Goal: Task Accomplishment & Management: Manage account settings

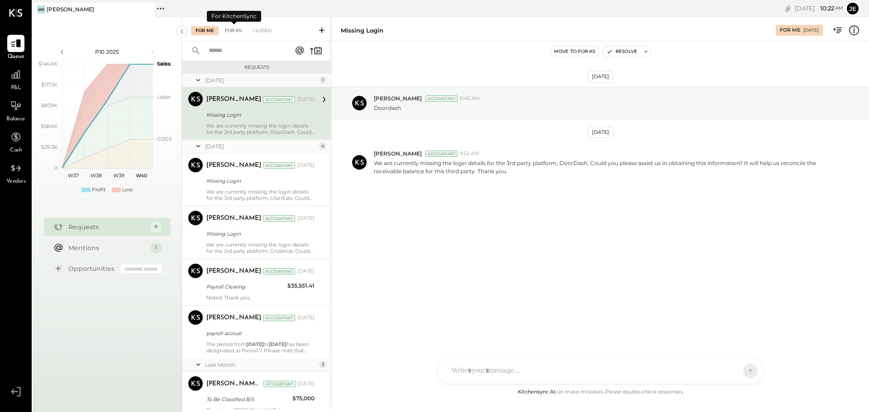
click at [232, 32] on div "For KS" at bounding box center [233, 30] width 26 height 9
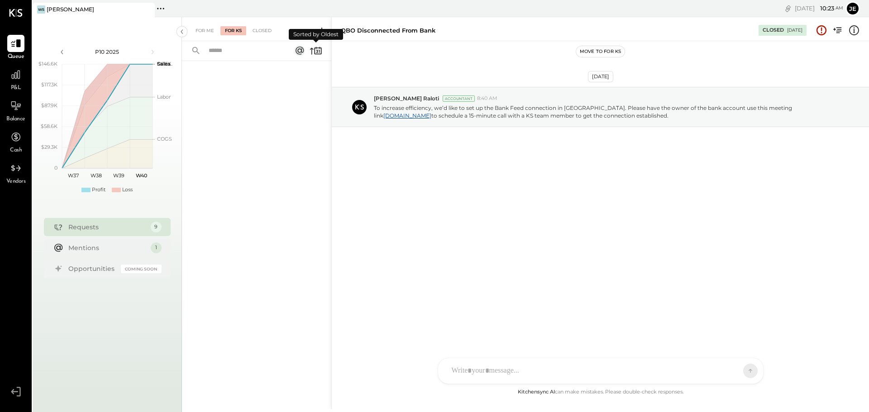
click at [310, 50] on icon at bounding box center [312, 51] width 4 height 7
click at [310, 50] on icon at bounding box center [316, 50] width 13 height 13
drag, startPoint x: 266, startPoint y: 27, endPoint x: 265, endPoint y: 33, distance: 6.8
click at [264, 27] on div "Closed" at bounding box center [262, 30] width 28 height 9
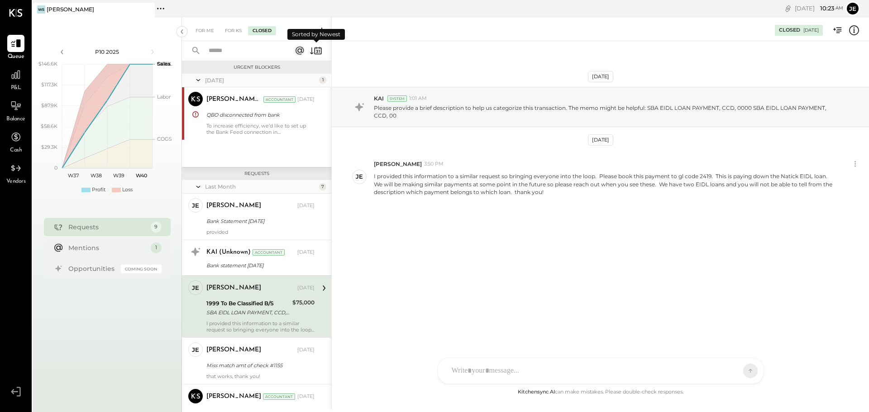
click at [312, 53] on icon at bounding box center [312, 51] width 4 height 7
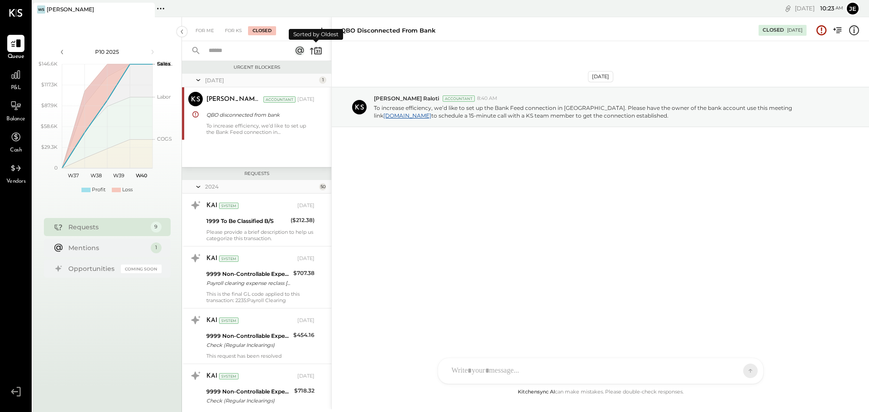
click at [310, 51] on icon at bounding box center [316, 50] width 13 height 13
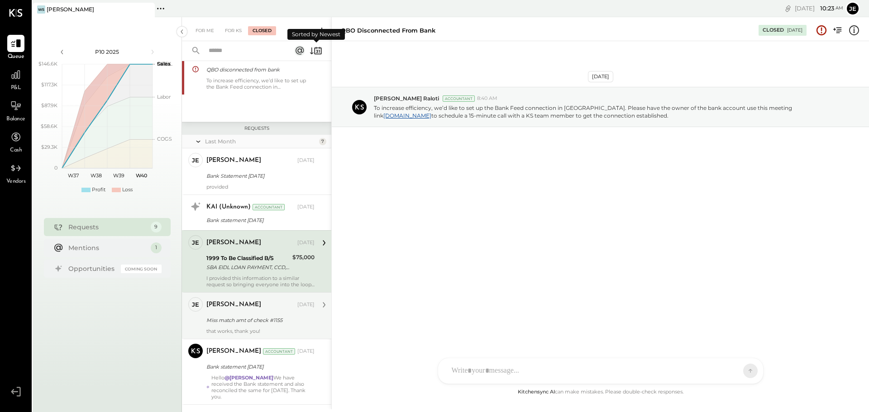
scroll to position [91, 0]
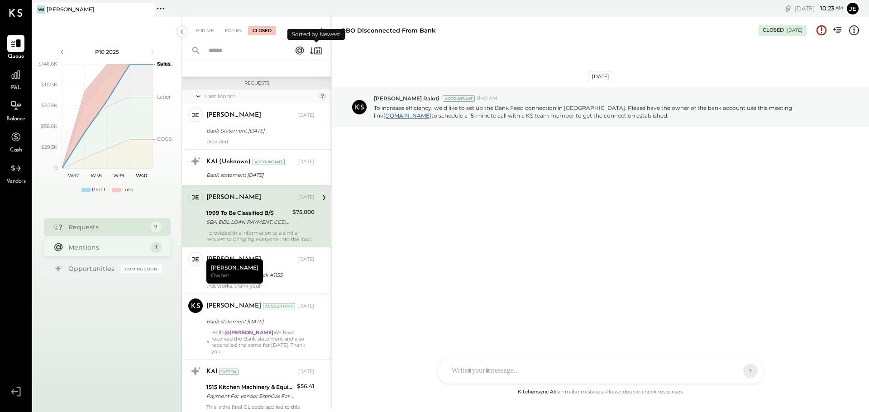
click at [106, 248] on div "Mentions" at bounding box center [107, 247] width 78 height 9
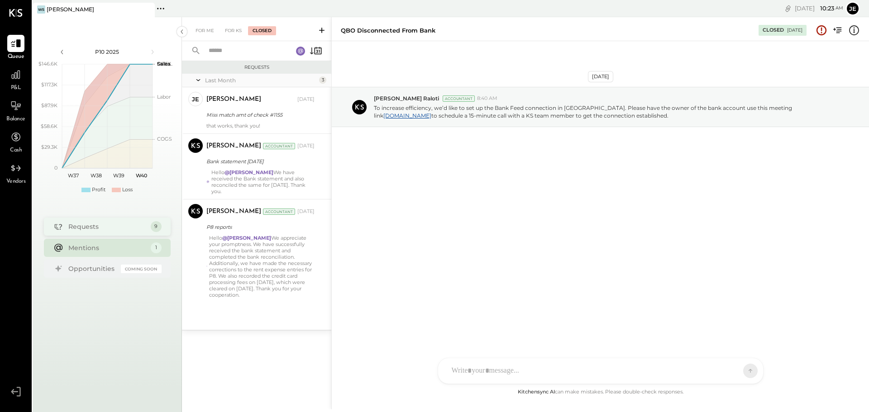
click at [110, 227] on div "Requests" at bounding box center [107, 226] width 78 height 9
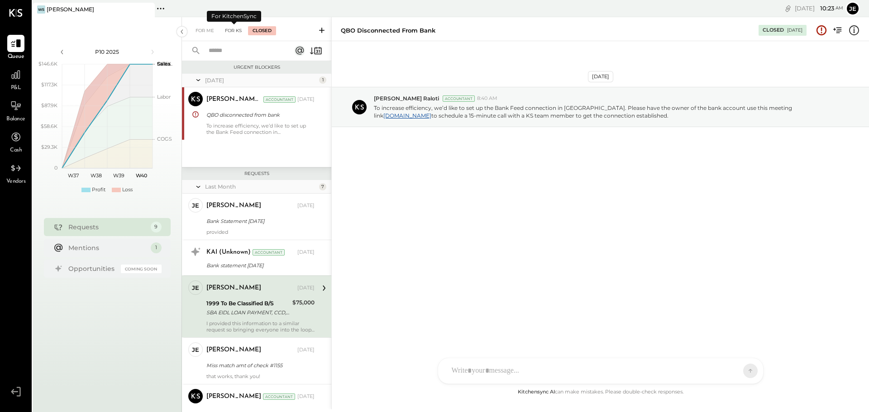
click at [230, 33] on div "For KS" at bounding box center [233, 30] width 26 height 9
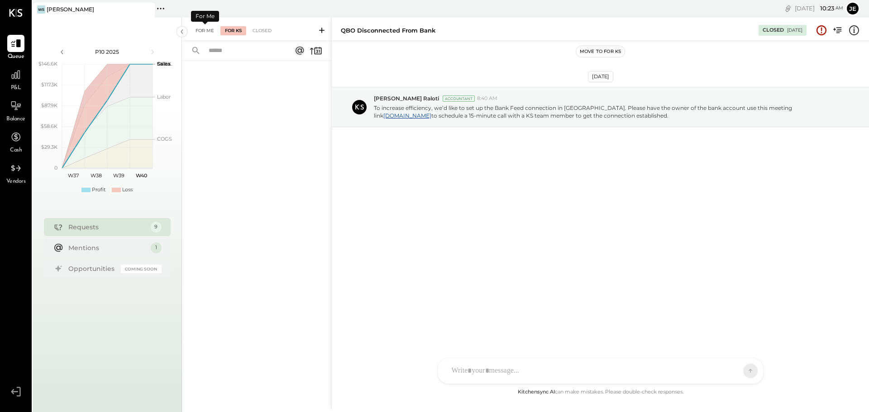
click at [200, 29] on div "For Me" at bounding box center [205, 30] width 28 height 9
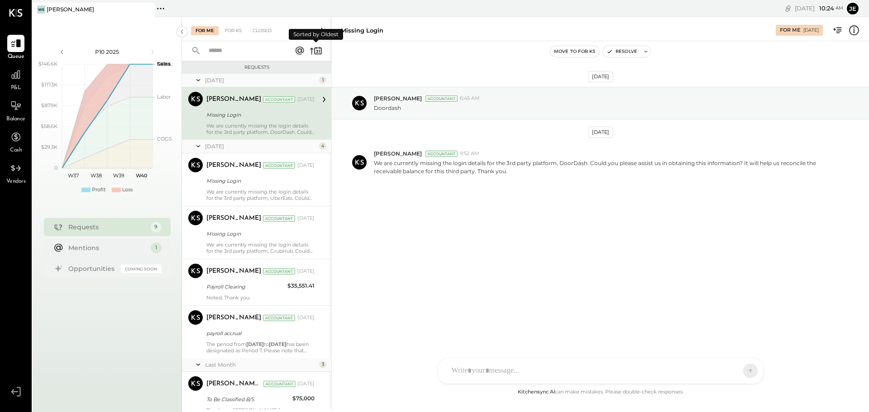
click at [310, 52] on icon at bounding box center [316, 50] width 13 height 13
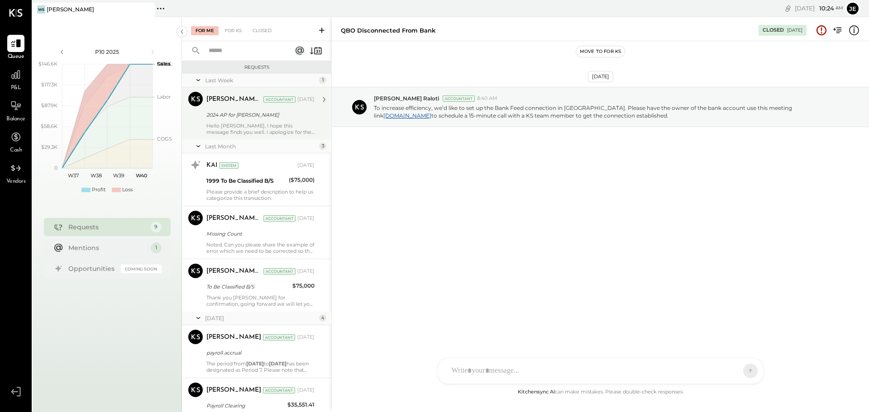
click at [273, 121] on div "[PERSON_NAME] Raloti Accountant [DATE] 2024 AP for [PERSON_NAME] Hello [PERSON_…" at bounding box center [260, 113] width 108 height 43
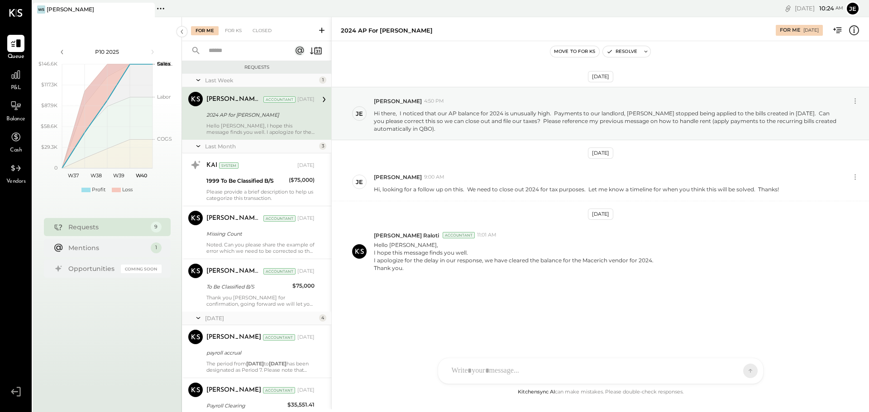
click at [514, 296] on div "[DATE] je [PERSON_NAME] 4:50 PM Hi there, I noticed that our AP balance for 202…" at bounding box center [600, 205] width 537 height 283
click at [234, 30] on div "For KS" at bounding box center [233, 30] width 26 height 9
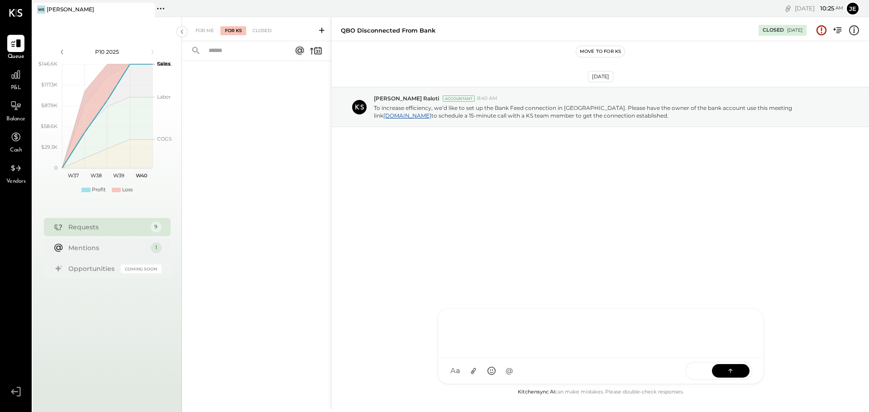
click at [508, 371] on div "UM [PERSON_NAME] [PERSON_NAME] [PERSON_NAME] MESSAGE SUGGESTION Rephrasing A a …" at bounding box center [601, 347] width 326 height 76
drag, startPoint x: 508, startPoint y: 328, endPoint x: 434, endPoint y: 328, distance: 73.3
click at [434, 328] on div "**********" at bounding box center [600, 213] width 538 height 392
click at [495, 110] on p "To increase efficiency, we’d like to set up the Bank Feed connection in [GEOGRA…" at bounding box center [605, 111] width 463 height 15
drag, startPoint x: 483, startPoint y: 328, endPoint x: 408, endPoint y: 326, distance: 74.7
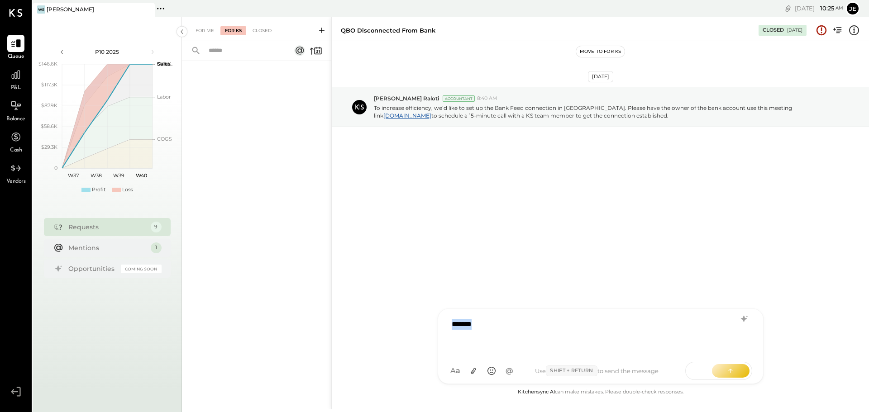
click at [408, 326] on div "QBO disconnected from bank Closed [DATE] Move to for ks [DATE] [PERSON_NAME] Ra…" at bounding box center [600, 213] width 538 height 392
click at [819, 27] on icon at bounding box center [821, 30] width 10 height 10
click at [841, 31] on icon at bounding box center [838, 30] width 5 height 6
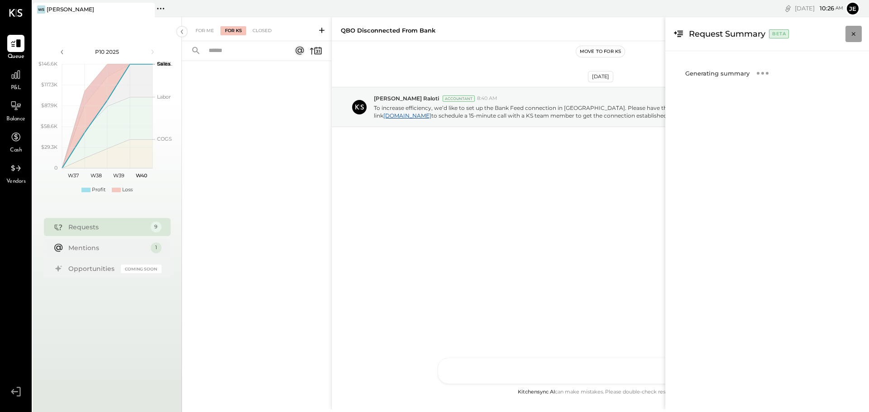
click at [853, 34] on icon "Close panel" at bounding box center [854, 34] width 4 height 4
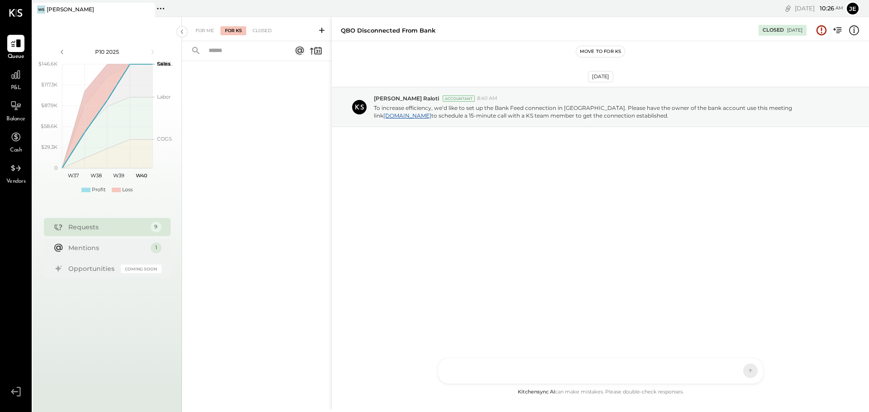
click at [601, 53] on button "Move to for ks" at bounding box center [600, 51] width 49 height 11
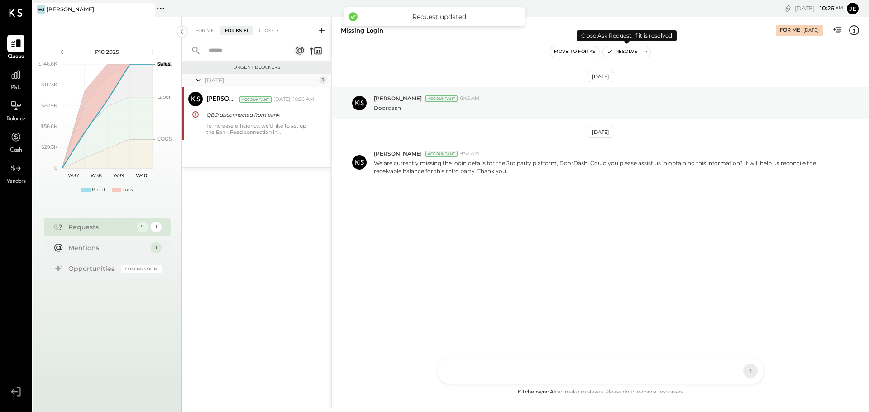
click at [634, 51] on button "Resolve" at bounding box center [622, 51] width 38 height 11
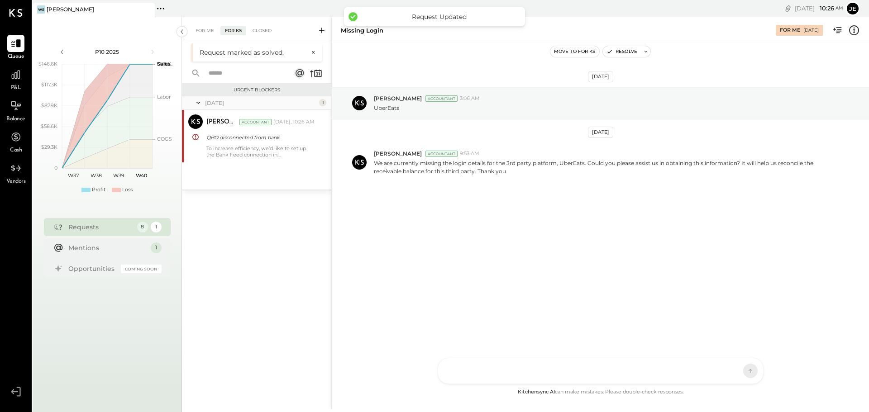
click at [230, 32] on div "For KS" at bounding box center [233, 30] width 26 height 9
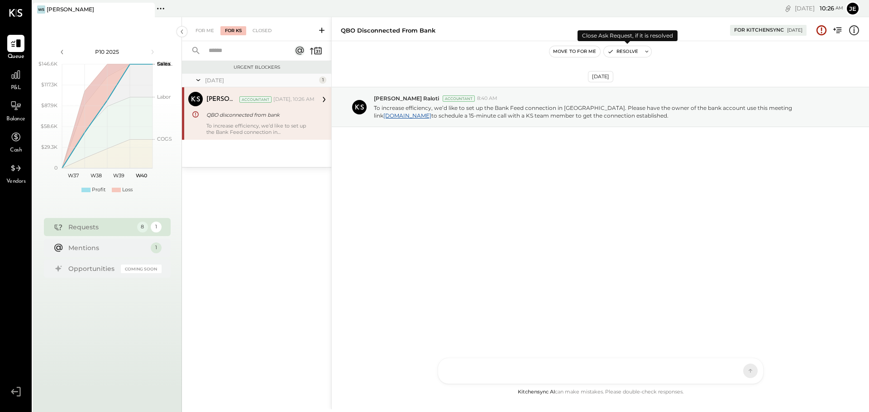
click at [628, 49] on button "Resolve" at bounding box center [623, 51] width 38 height 11
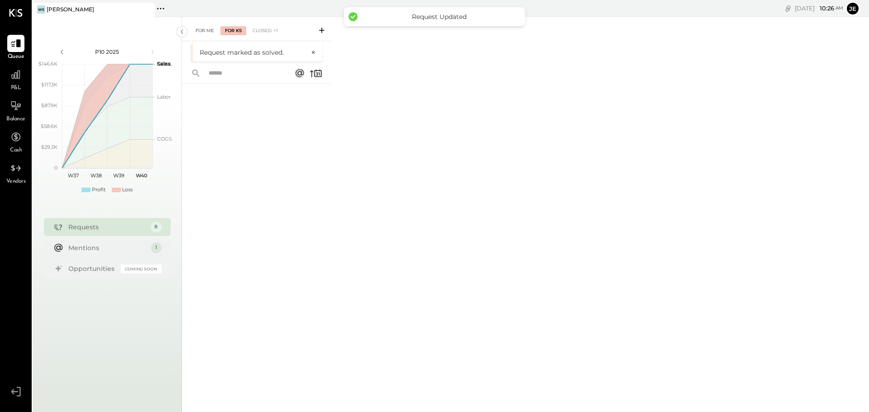
click at [199, 33] on div "For Me" at bounding box center [205, 30] width 28 height 9
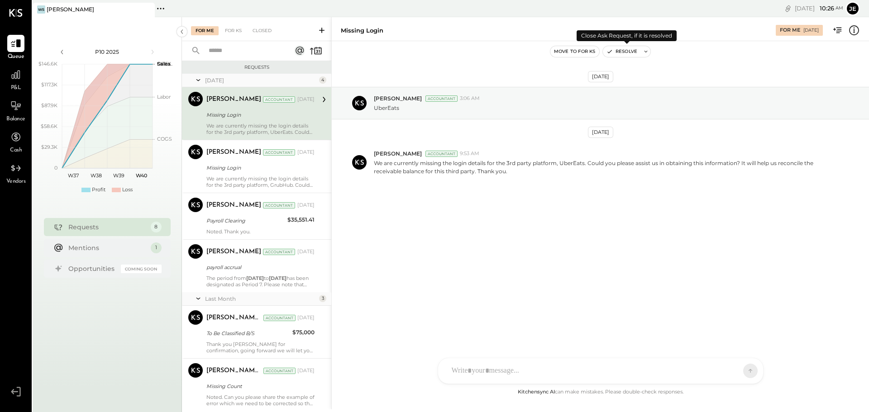
click at [642, 55] on button at bounding box center [645, 51] width 9 height 11
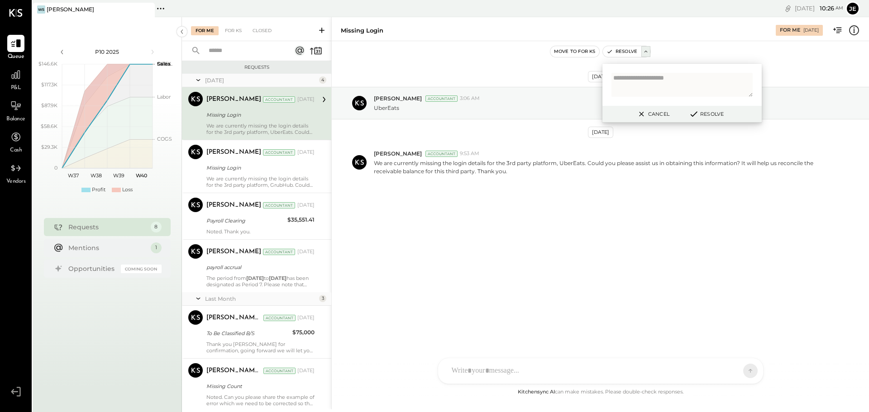
click at [707, 113] on button "Resolve" at bounding box center [706, 114] width 41 height 11
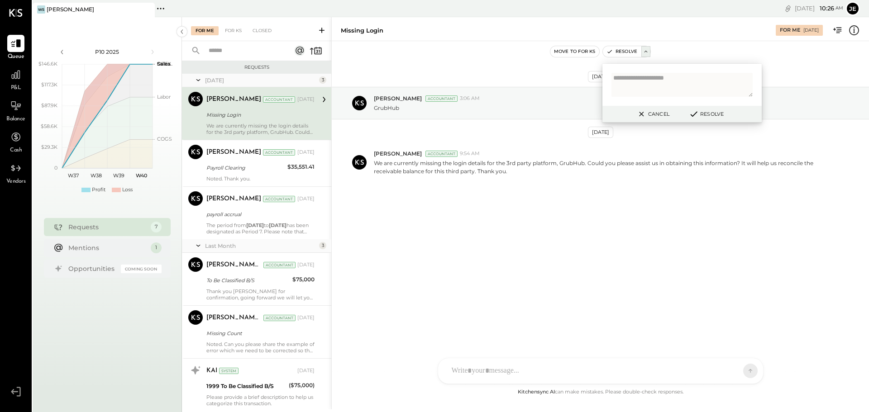
click at [525, 206] on div "[DATE] [PERSON_NAME] Accountant 3:06 AM GrubHub [DATE] [PERSON_NAME] Accountant…" at bounding box center [600, 157] width 537 height 186
click at [268, 29] on div "Closed" at bounding box center [262, 30] width 28 height 9
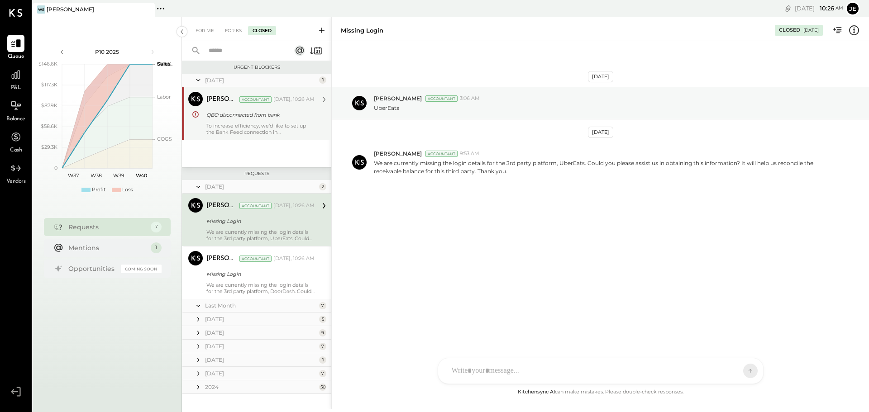
click at [253, 124] on div "To increase efficiency, we’d like to set up the Bank Feed connection in [GEOGRA…" at bounding box center [260, 129] width 108 height 13
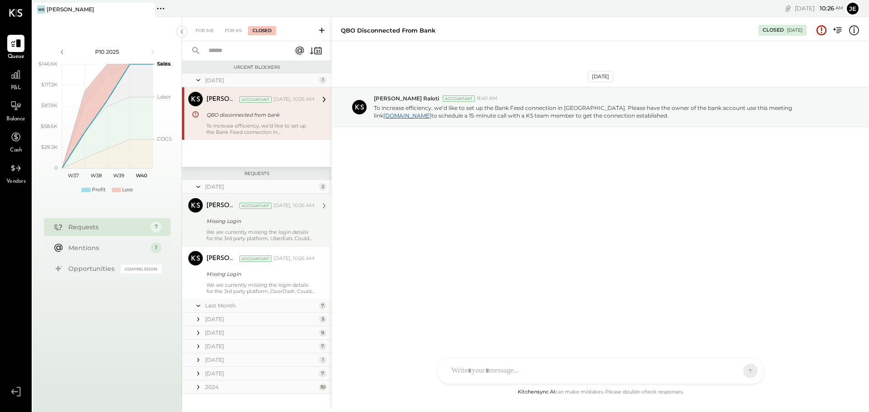
click at [278, 232] on div "We are currently missing the login details for the 3rd party platform, UberEats…" at bounding box center [260, 235] width 108 height 13
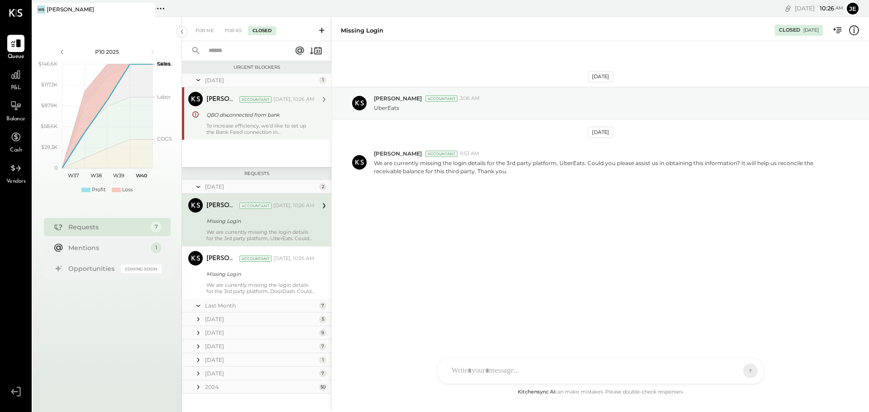
click at [570, 264] on div "[DATE] [PERSON_NAME] Accountant 3:06 AM UberEats [DATE] [PERSON_NAME] Accountan…" at bounding box center [600, 214] width 537 height 346
click at [230, 32] on div "For KS" at bounding box center [233, 30] width 26 height 9
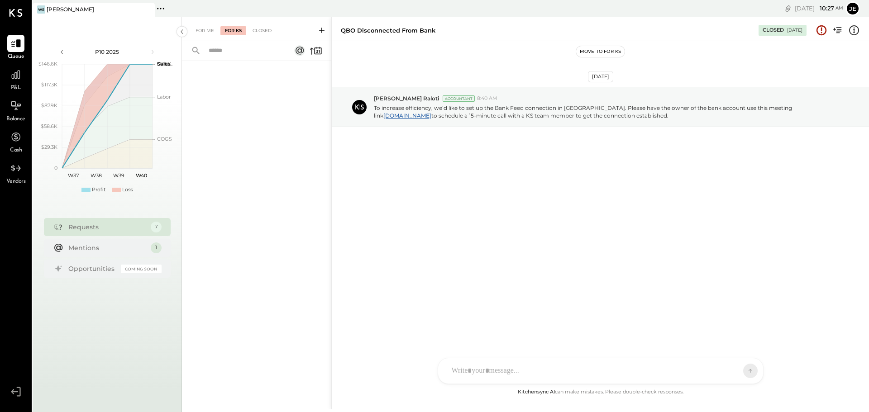
click at [321, 28] on icon at bounding box center [321, 30] width 9 height 9
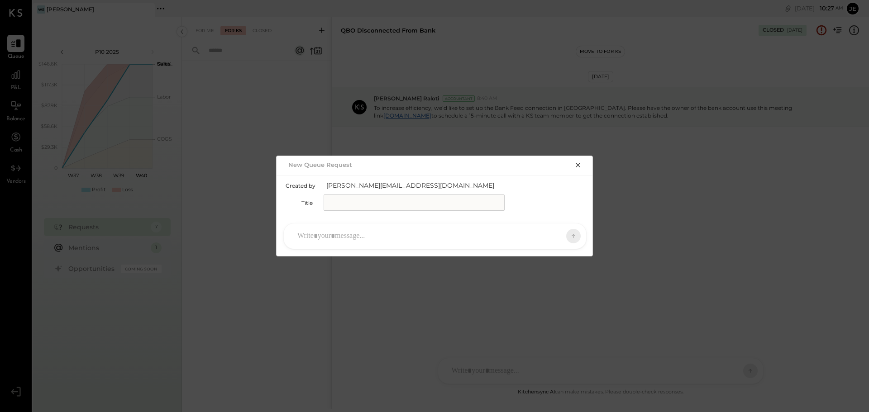
click at [390, 195] on input "text" at bounding box center [414, 203] width 181 height 16
type input "**********"
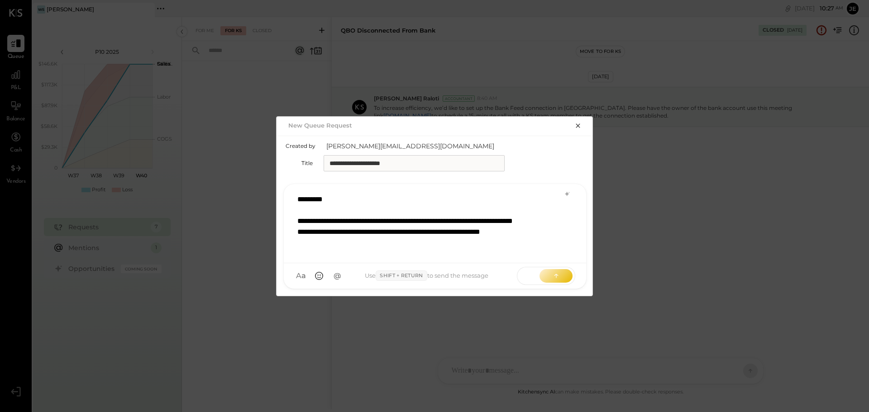
click at [341, 205] on div at bounding box center [423, 210] width 252 height 11
click at [348, 252] on div "**********" at bounding box center [423, 237] width 252 height 43
click at [405, 243] on div "**********" at bounding box center [423, 237] width 252 height 43
drag, startPoint x: 407, startPoint y: 243, endPoint x: 531, endPoint y: 253, distance: 124.4
click at [531, 253] on div "**********" at bounding box center [423, 237] width 252 height 43
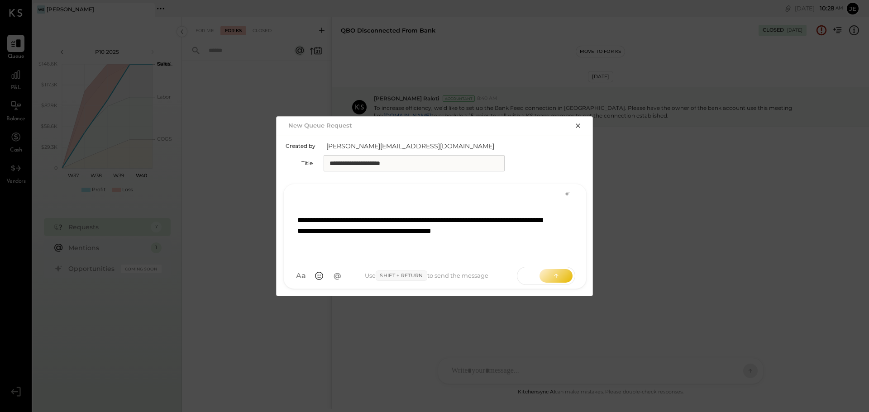
scroll to position [55, 0]
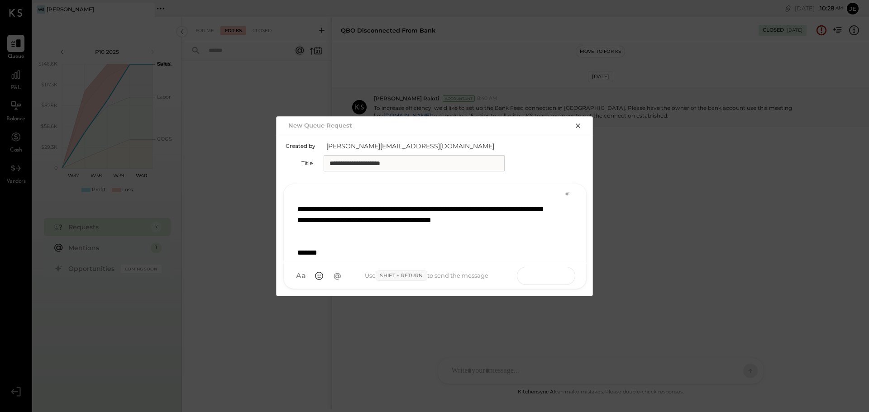
click at [553, 278] on icon at bounding box center [556, 275] width 9 height 9
